Goal: Transaction & Acquisition: Book appointment/travel/reservation

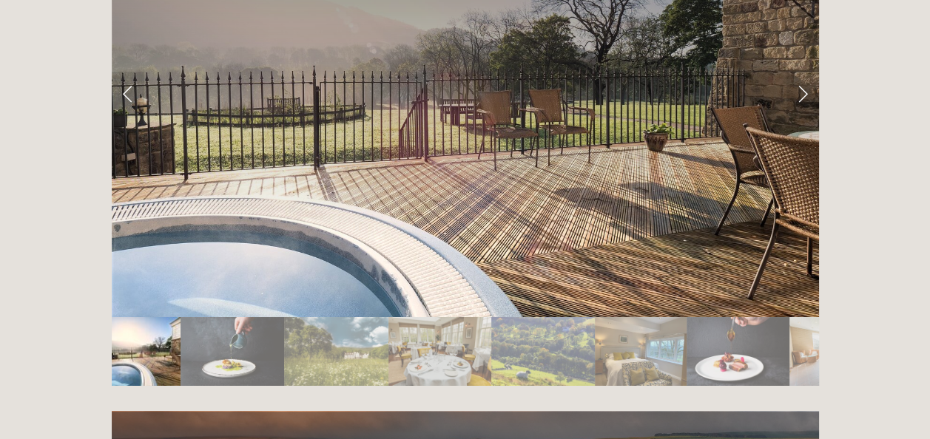
scroll to position [2366, 0]
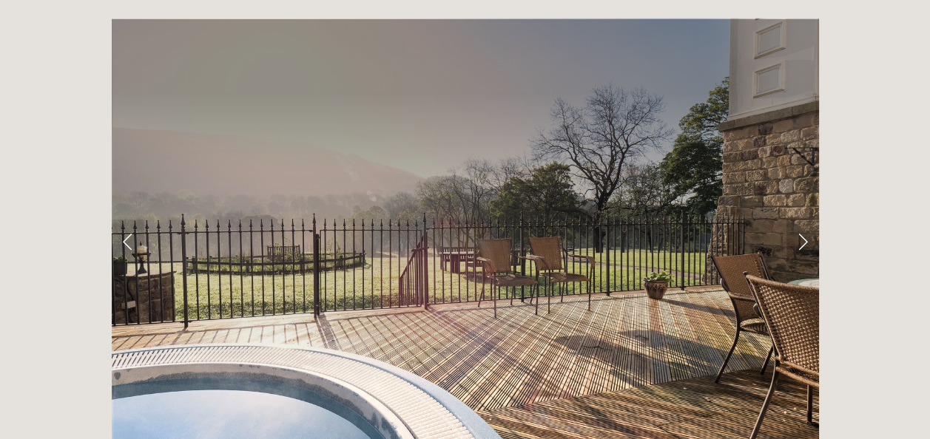
click at [808, 220] on link "Next Slide" at bounding box center [802, 242] width 33 height 44
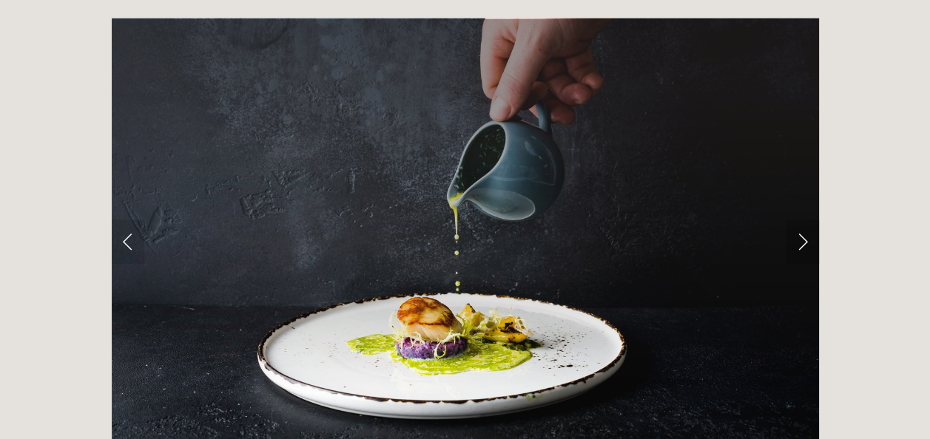
click at [801, 220] on link "Next Slide" at bounding box center [802, 242] width 33 height 44
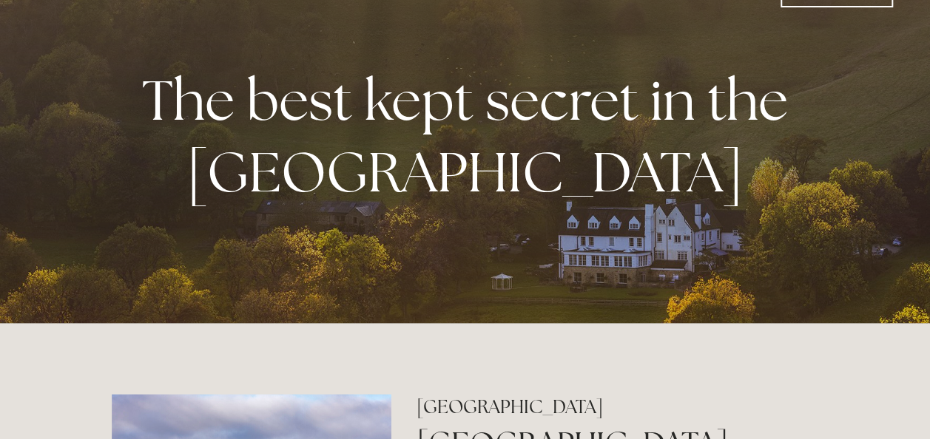
scroll to position [0, 0]
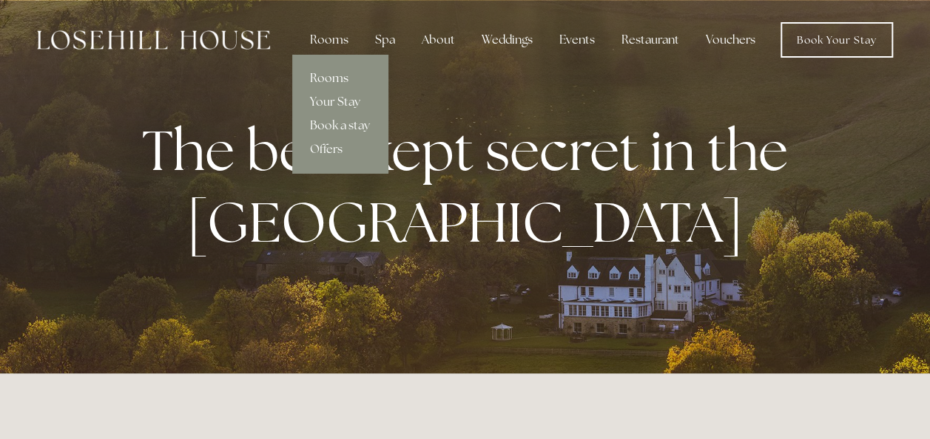
click at [319, 75] on link "Rooms" at bounding box center [339, 79] width 95 height 24
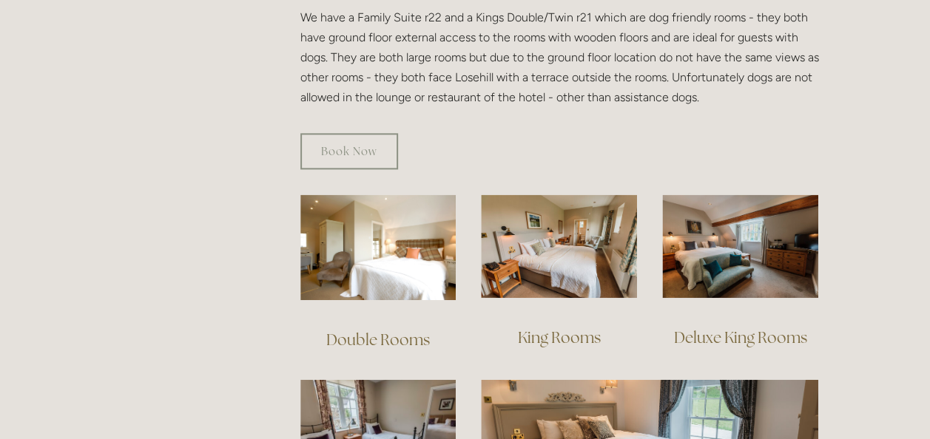
scroll to position [961, 0]
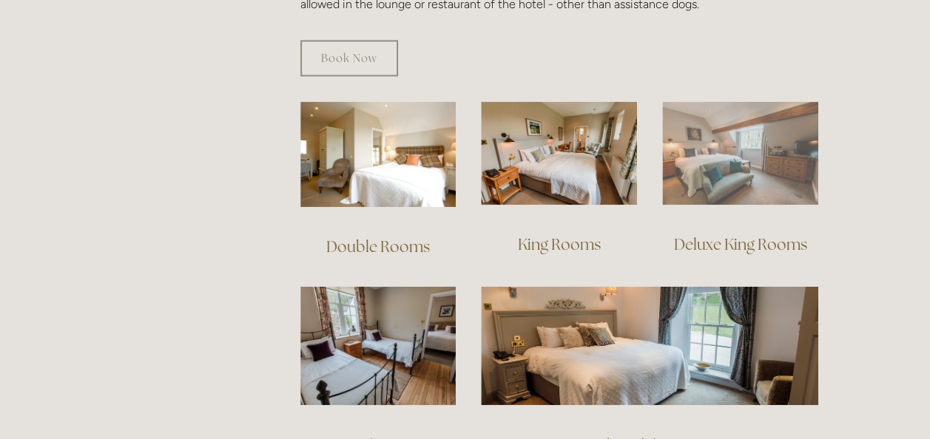
click at [720, 145] on img at bounding box center [740, 153] width 156 height 104
